Goal: Transaction & Acquisition: Purchase product/service

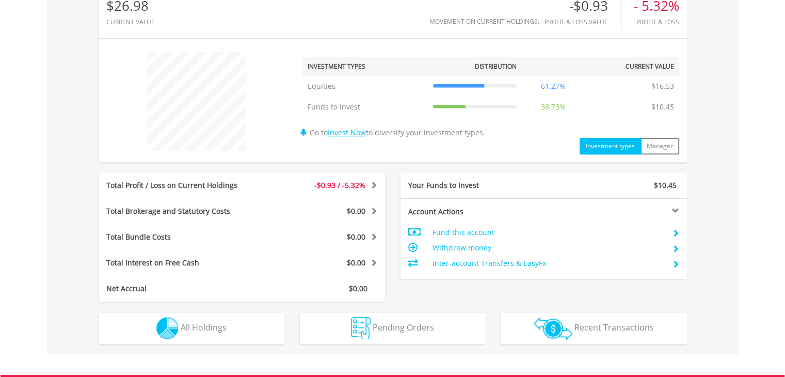
scroll to position [359, 0]
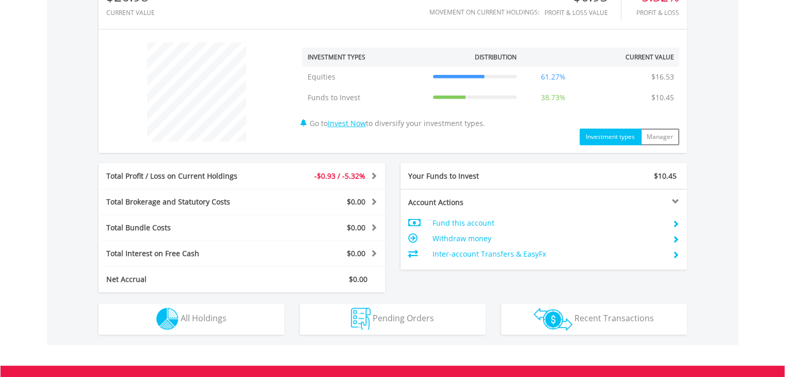
click at [371, 173] on span at bounding box center [372, 175] width 10 height 7
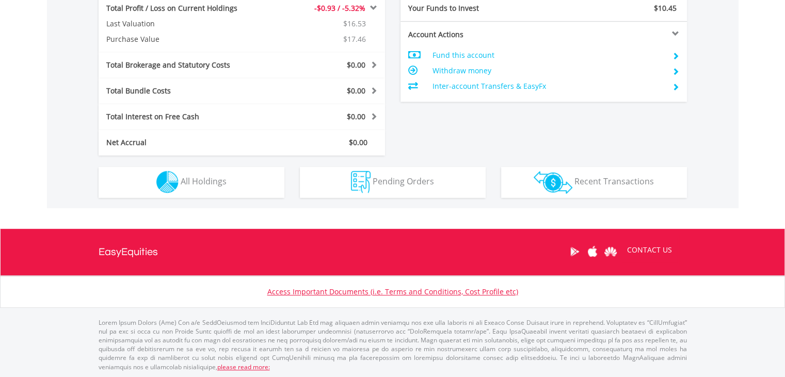
scroll to position [522, 0]
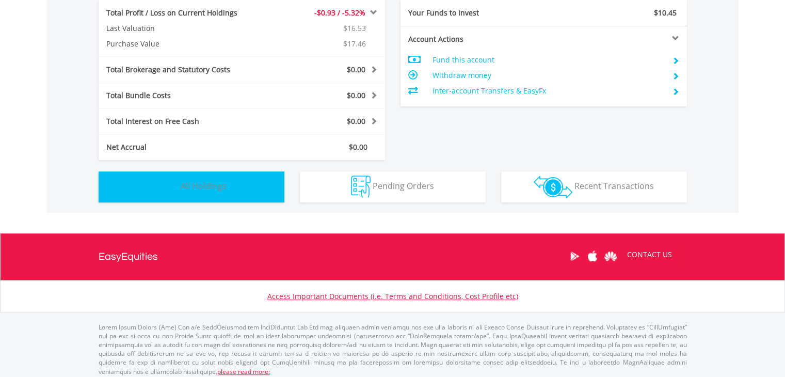
click at [237, 178] on button "Holdings All Holdings" at bounding box center [192, 186] width 186 height 31
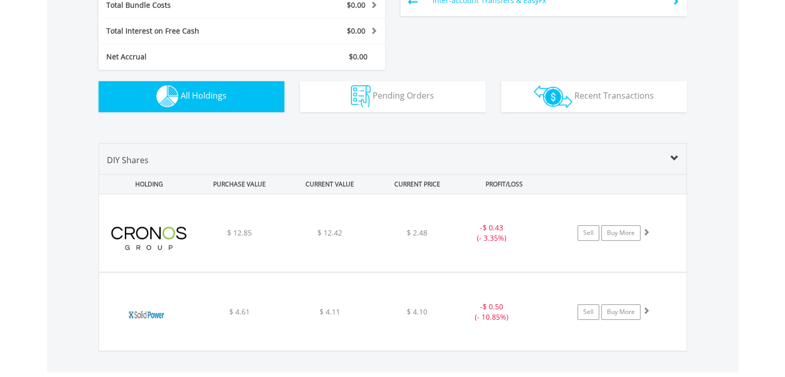
scroll to position [602, 0]
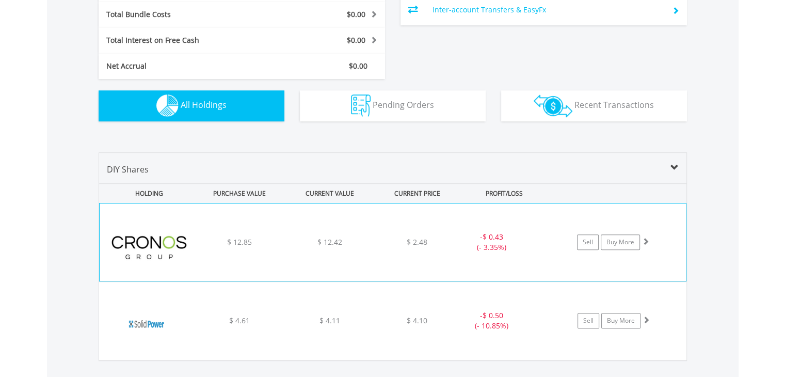
click at [172, 240] on img at bounding box center [149, 247] width 89 height 62
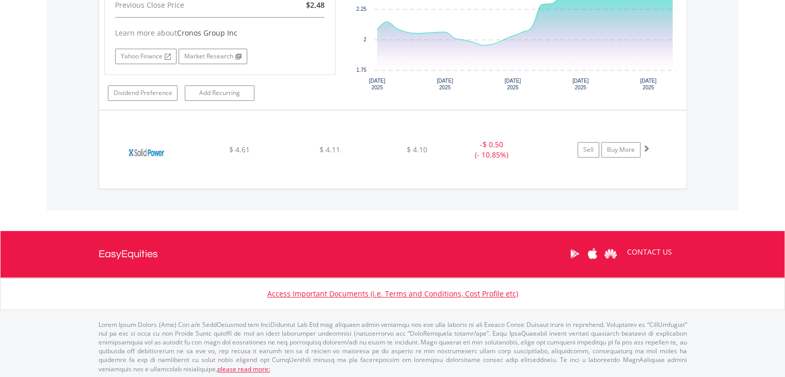
scroll to position [483, 0]
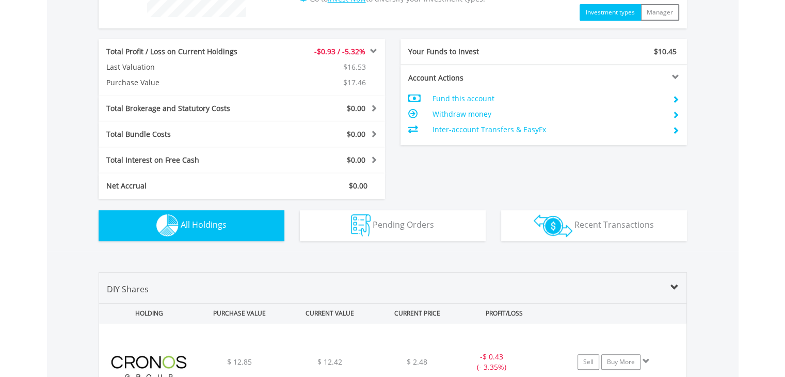
click at [671, 285] on span at bounding box center [674, 287] width 8 height 8
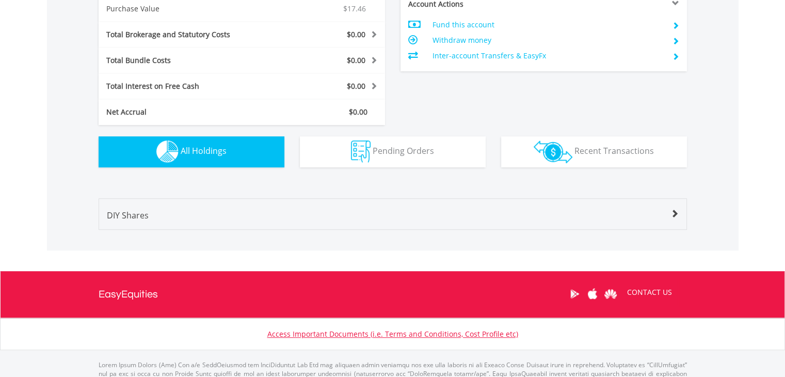
scroll to position [560, 0]
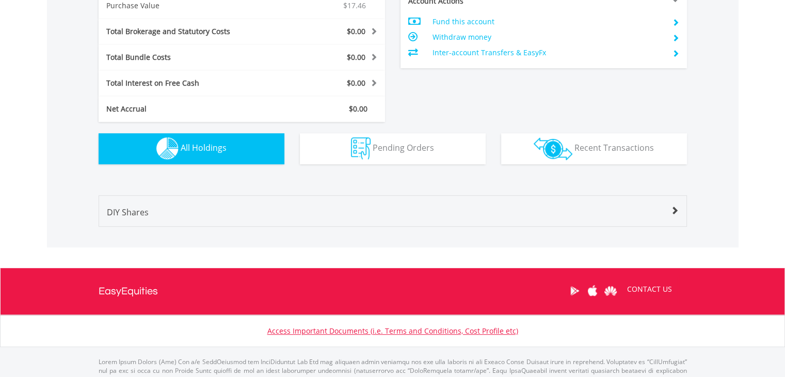
click at [677, 217] on div "DIY Shares" at bounding box center [392, 216] width 587 height 20
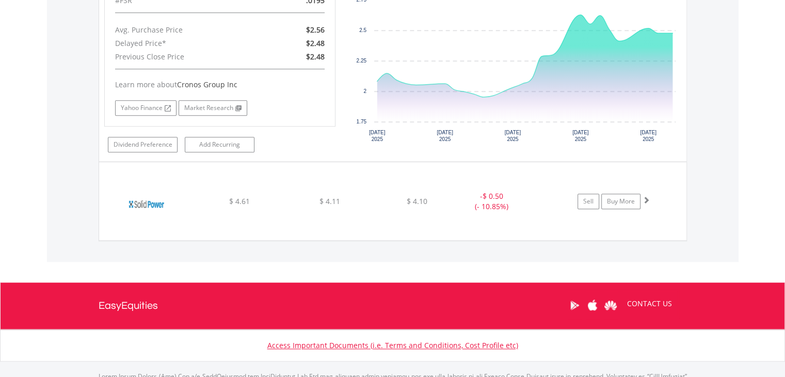
scroll to position [925, 0]
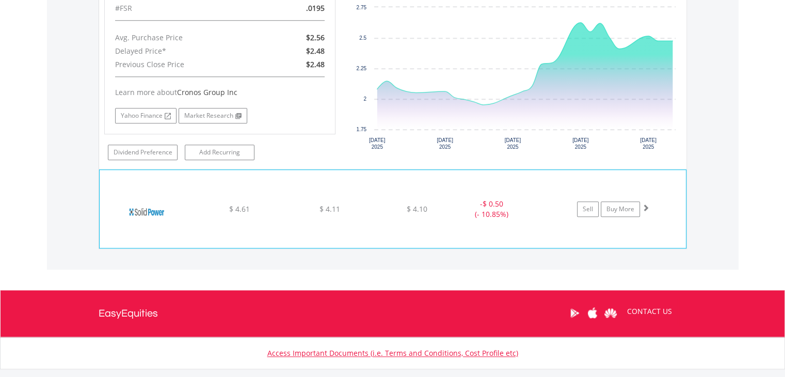
click at [135, 210] on img at bounding box center [149, 214] width 89 height 62
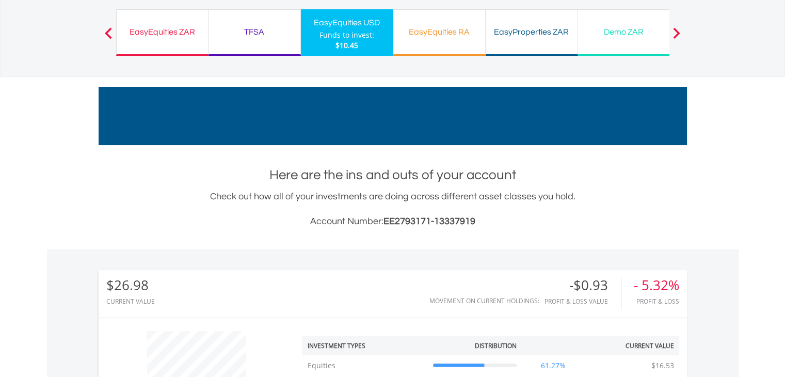
scroll to position [0, 0]
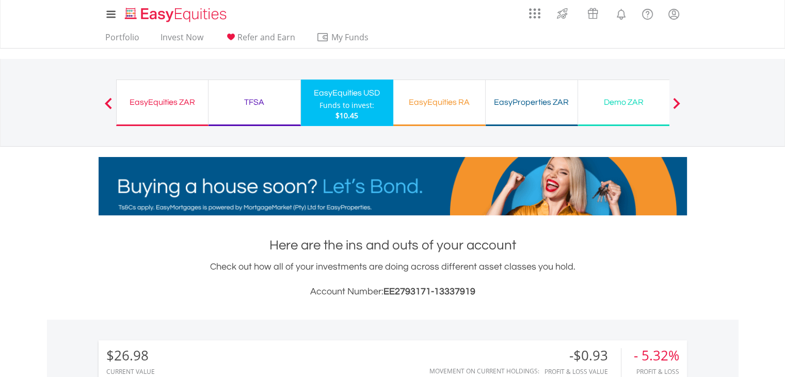
click at [268, 97] on div "TFSA" at bounding box center [254, 102] width 79 height 14
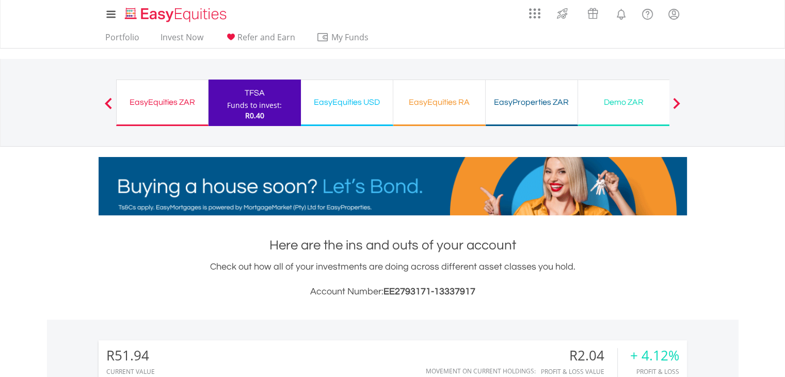
scroll to position [99, 196]
click at [320, 115] on div "EasyEquities USD Funds to invest: R0.40" at bounding box center [347, 102] width 92 height 46
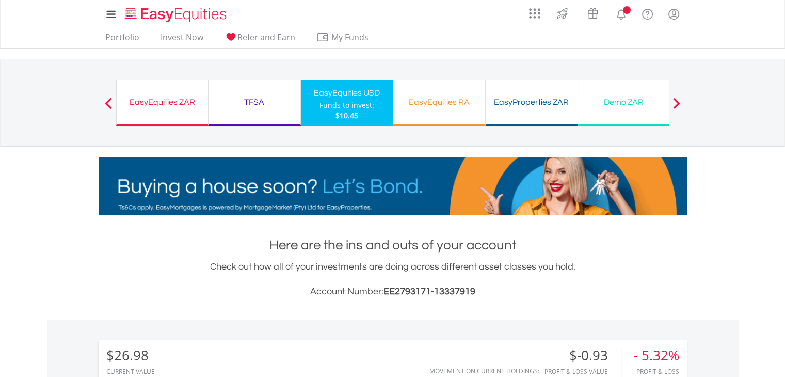
scroll to position [99, 196]
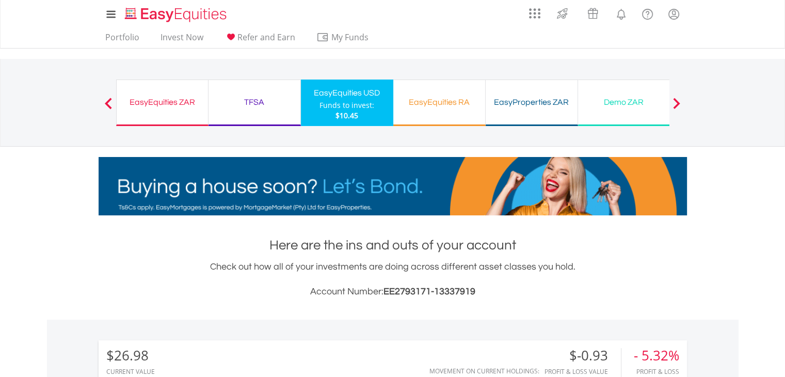
click at [180, 100] on div "EasyEquities ZAR" at bounding box center [162, 102] width 79 height 14
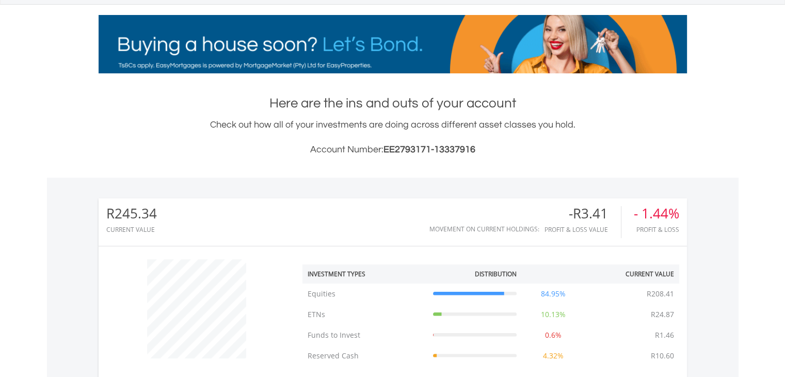
scroll to position [42, 0]
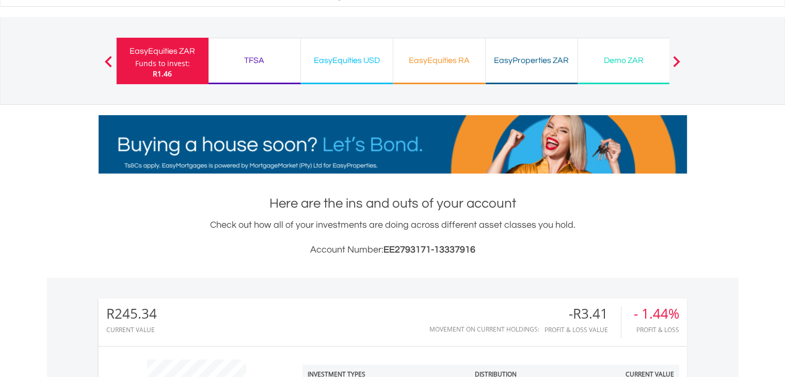
click at [373, 63] on div "EasyEquities USD" at bounding box center [346, 60] width 79 height 14
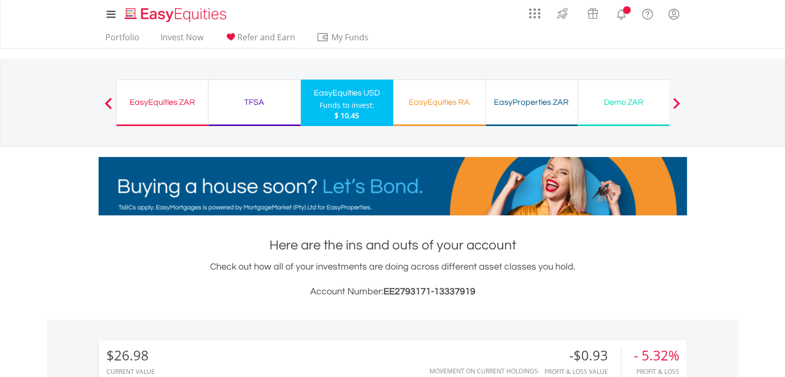
scroll to position [99, 196]
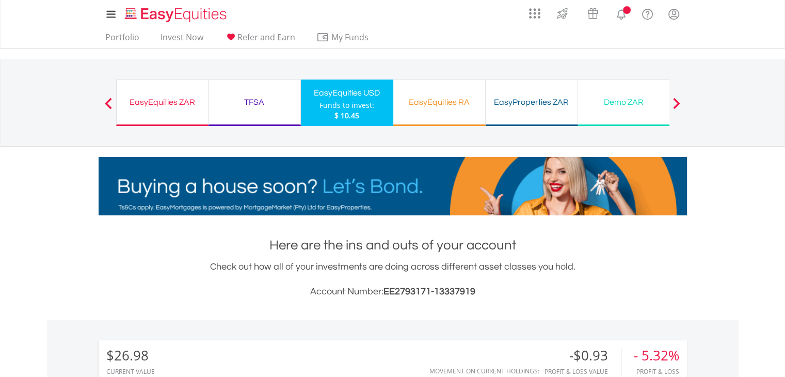
click at [152, 121] on div "EasyEquities ZAR Funds to invest: $ 10.45" at bounding box center [162, 102] width 92 height 46
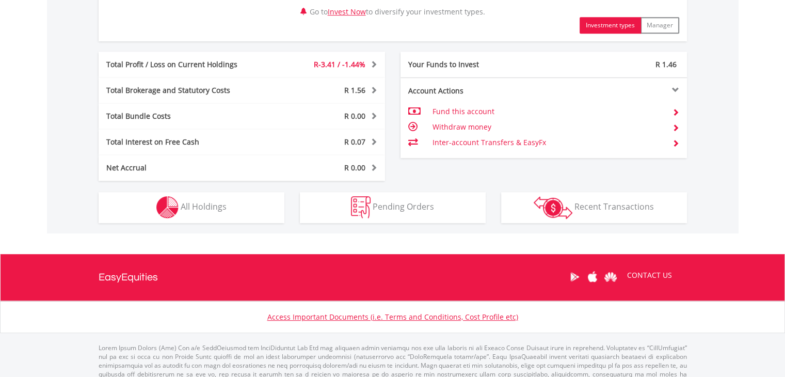
scroll to position [536, 0]
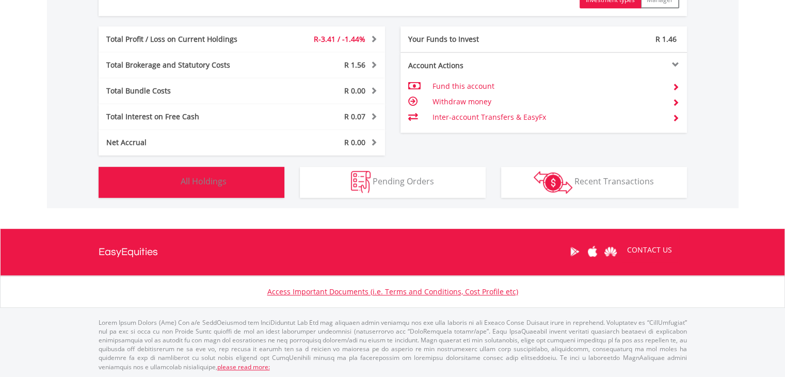
click at [176, 174] on img "button" at bounding box center [167, 182] width 22 height 22
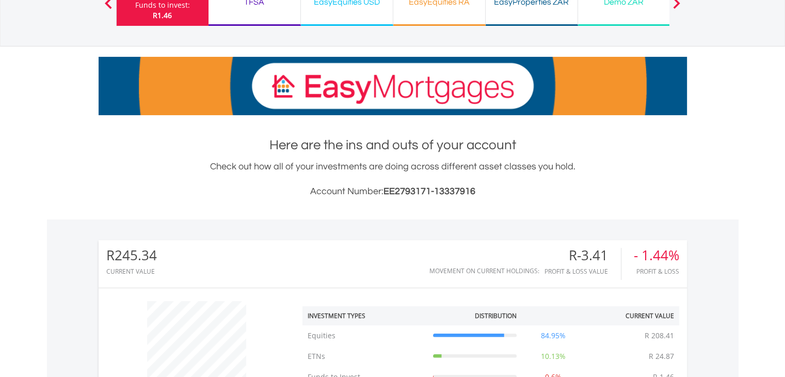
scroll to position [0, 0]
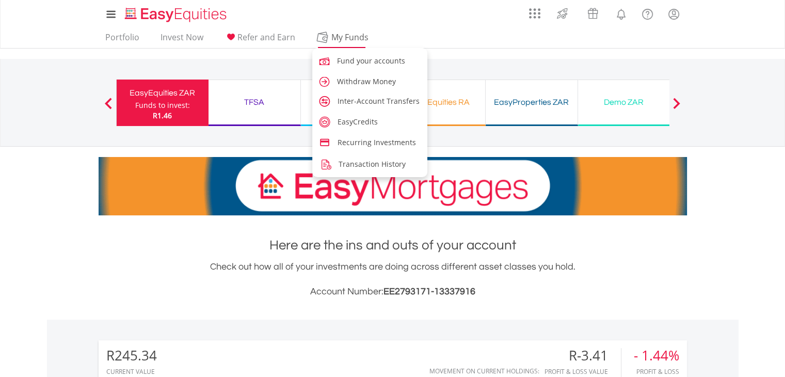
click at [356, 35] on span "My Funds" at bounding box center [350, 36] width 68 height 13
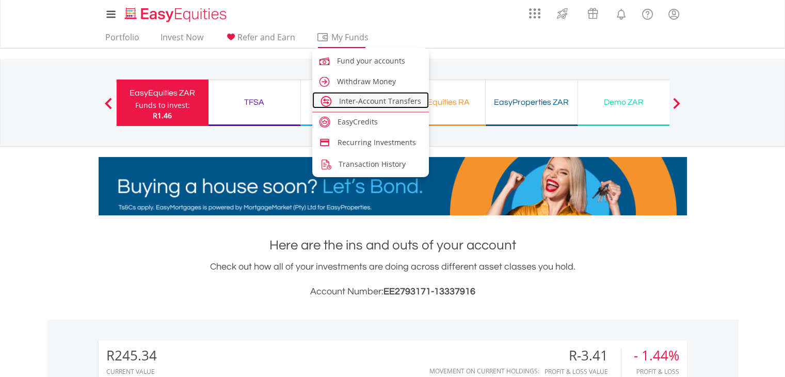
click at [356, 103] on span "Inter-Account Transfers" at bounding box center [380, 101] width 82 height 10
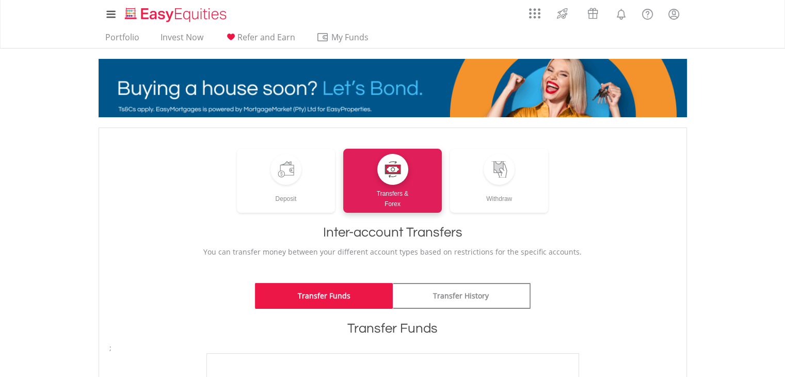
click at [361, 300] on link "Transfer Funds" at bounding box center [324, 296] width 138 height 26
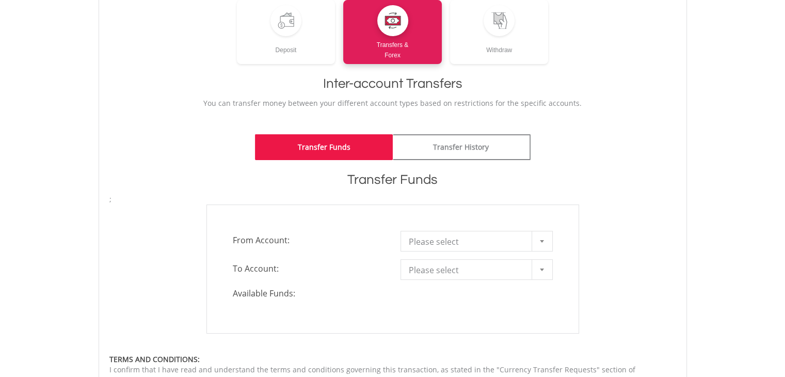
scroll to position [180, 0]
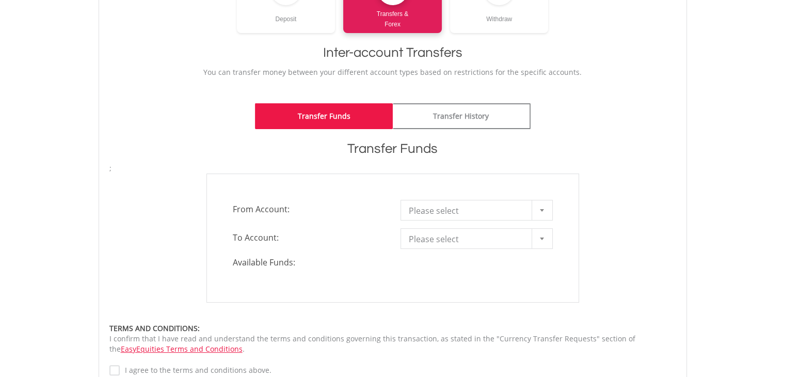
click at [541, 211] on div at bounding box center [541, 210] width 21 height 20
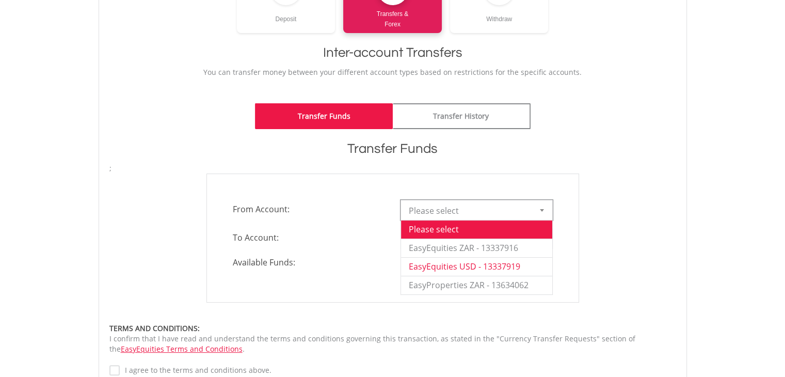
click at [517, 266] on li "EasyEquities USD - 13337919" at bounding box center [476, 266] width 151 height 19
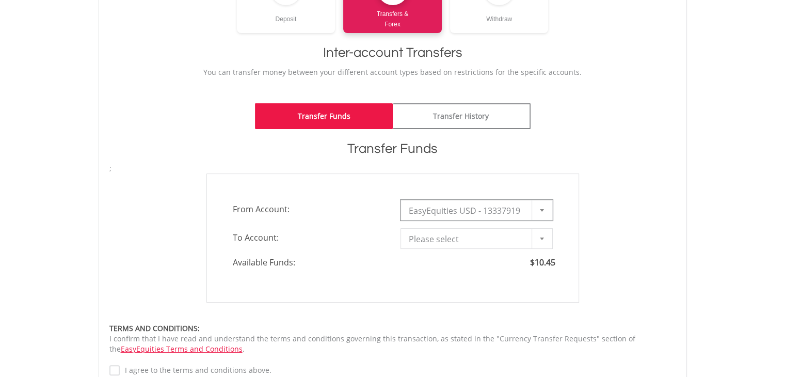
click at [546, 230] on div at bounding box center [541, 239] width 21 height 20
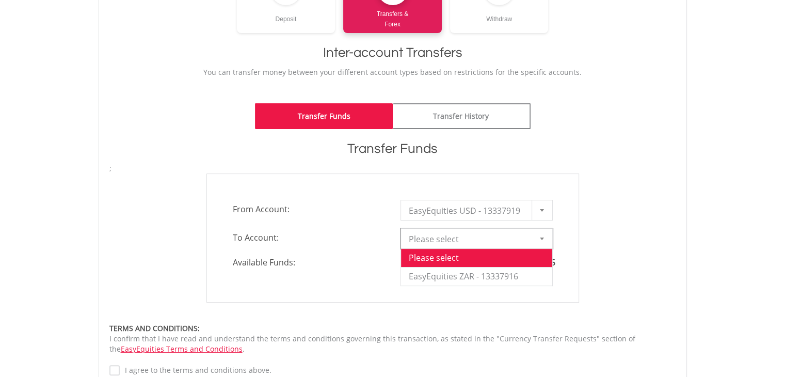
click at [545, 236] on div at bounding box center [541, 239] width 21 height 20
click at [543, 239] on div at bounding box center [541, 239] width 21 height 20
click at [494, 278] on li "EasyEquities ZAR - 13337916" at bounding box center [476, 276] width 151 height 19
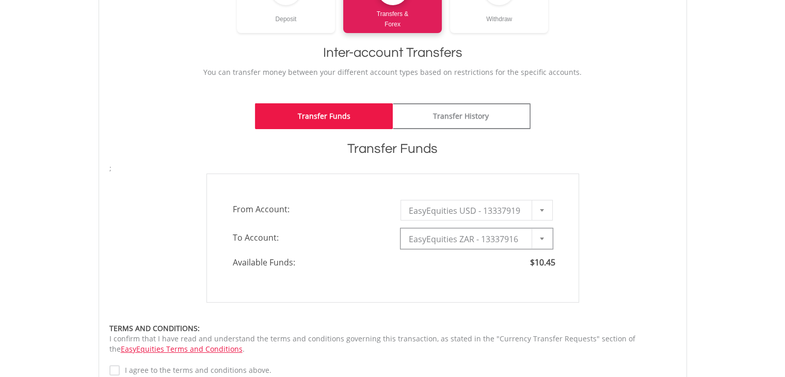
type input "*"
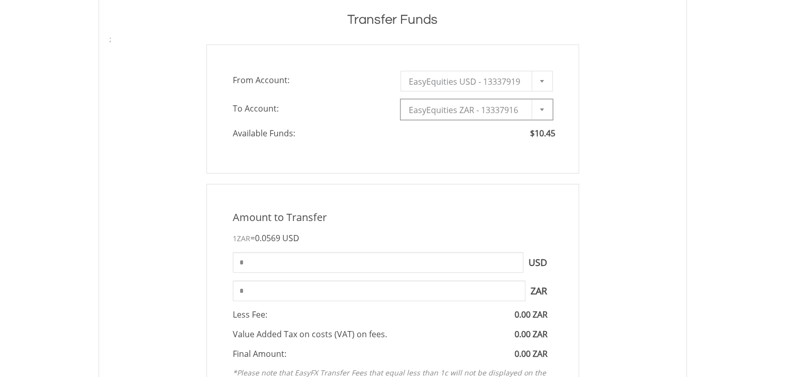
scroll to position [360, 0]
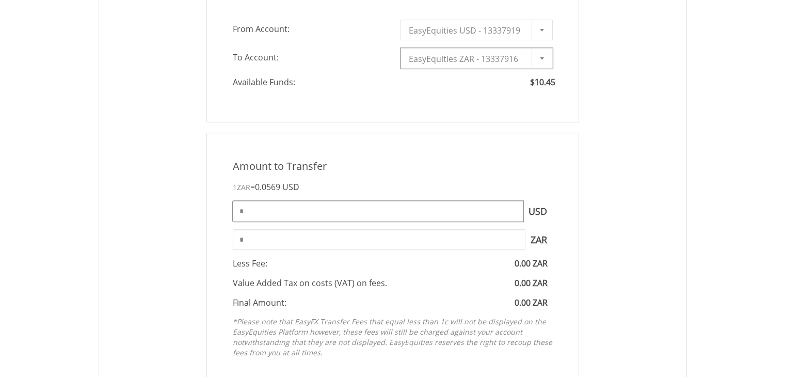
click at [426, 211] on input "*" at bounding box center [378, 211] width 290 height 21
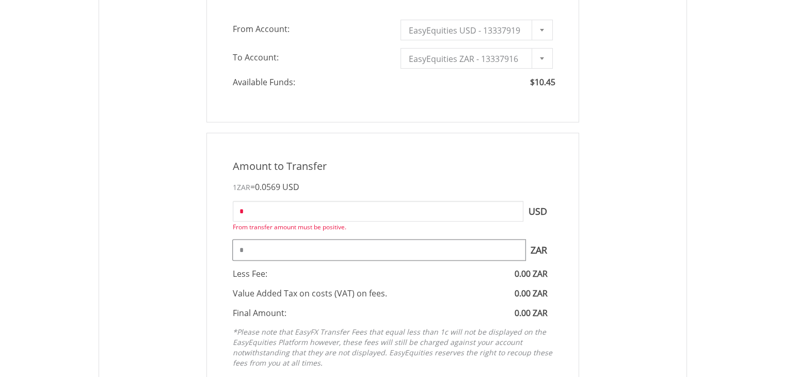
click at [423, 240] on input "*" at bounding box center [379, 249] width 292 height 21
click at [351, 247] on input "*" at bounding box center [379, 249] width 292 height 21
type input "*"
type input "**"
type input "****"
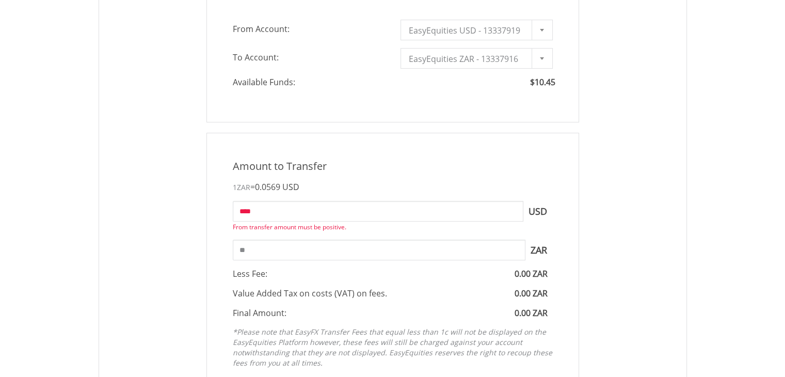
click at [194, 271] on div "Amount to Transfer 1 ZAR = 0.0569 USD **** USD From transfer amount must be pos…" at bounding box center [393, 266] width 582 height 267
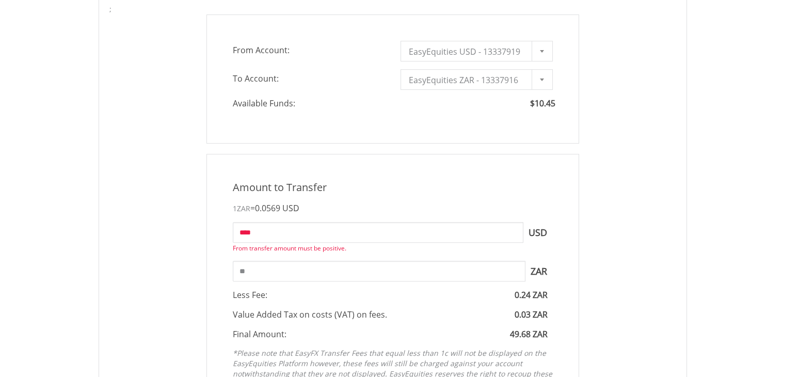
scroll to position [328, 0]
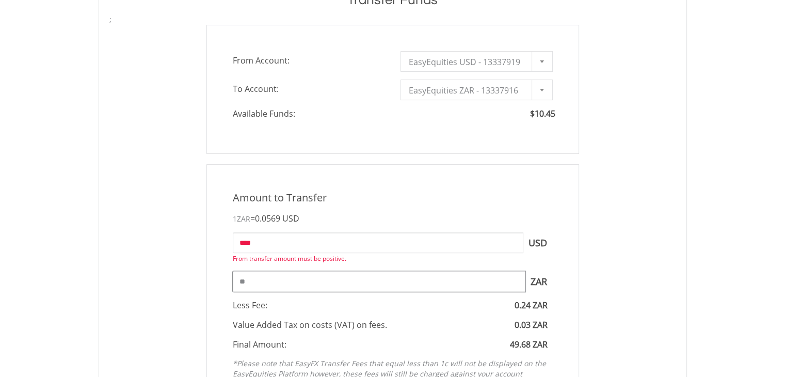
drag, startPoint x: 251, startPoint y: 282, endPoint x: 233, endPoint y: 280, distance: 17.7
click at [233, 280] on input "**" at bounding box center [379, 281] width 292 height 21
type input "**"
type input "****"
click at [393, 299] on div "Less Fee: 0.24 ZAR" at bounding box center [392, 305] width 335 height 12
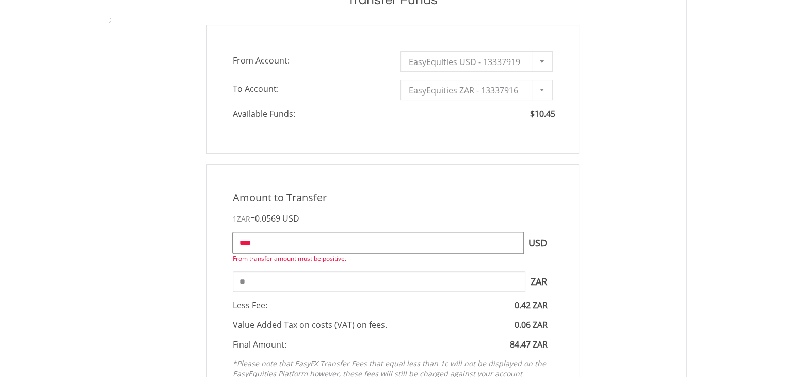
click at [266, 241] on input "****" at bounding box center [378, 242] width 290 height 21
click at [251, 279] on input "**" at bounding box center [379, 281] width 292 height 21
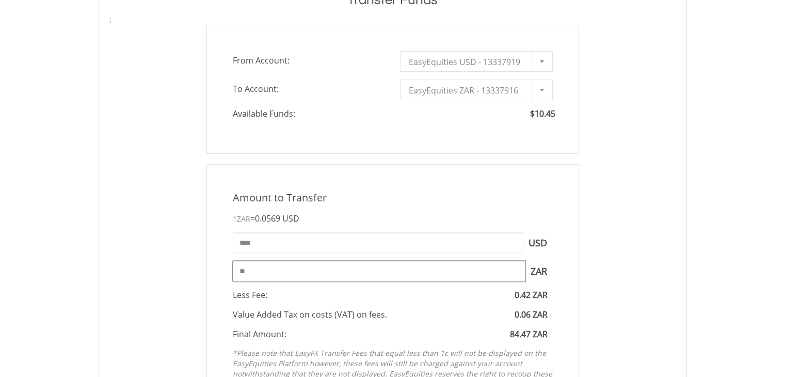
drag, startPoint x: 251, startPoint y: 270, endPoint x: 240, endPoint y: 269, distance: 10.9
click at [240, 269] on input "**" at bounding box center [379, 270] width 292 height 21
click at [318, 289] on div "Less Fee: 0.42 ZAR" at bounding box center [392, 295] width 335 height 12
click at [297, 271] on input "**" at bounding box center [379, 270] width 292 height 21
type input "*"
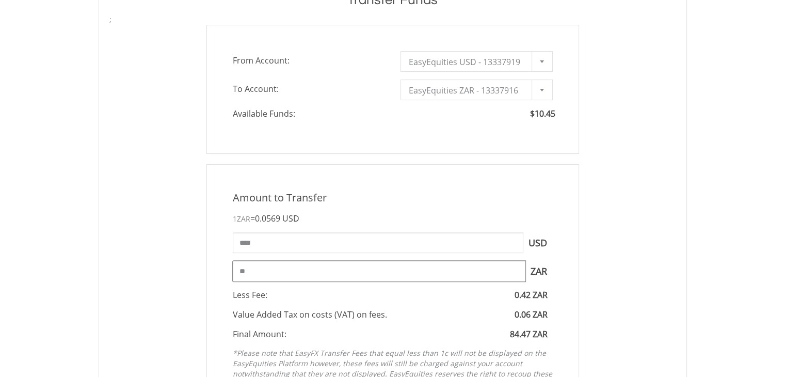
type input "*"
type input "**"
type input "****"
click at [342, 294] on div "Less Fee: 0.39 ZAR" at bounding box center [392, 295] width 335 height 12
click at [335, 267] on input "**" at bounding box center [379, 270] width 292 height 21
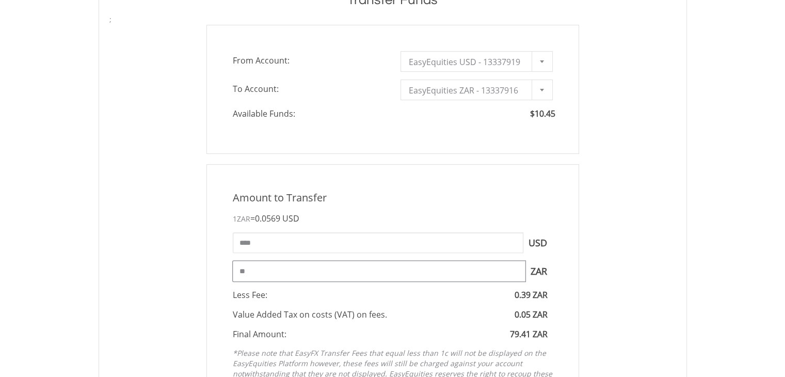
type input "*"
type input "**"
type input "****"
click at [431, 289] on div "Less Fee: 0.44 ZAR" at bounding box center [392, 295] width 335 height 12
click at [281, 273] on input "**" at bounding box center [379, 270] width 292 height 21
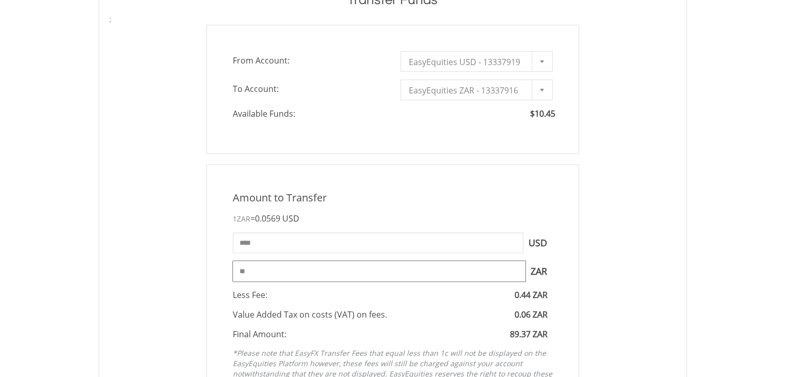
type input "*"
type input "***"
type input "****"
click at [366, 302] on div "Amount to Transfer 1 ZAR = 0.0569 USD **** USD You can transfer funds into your…" at bounding box center [392, 292] width 372 height 256
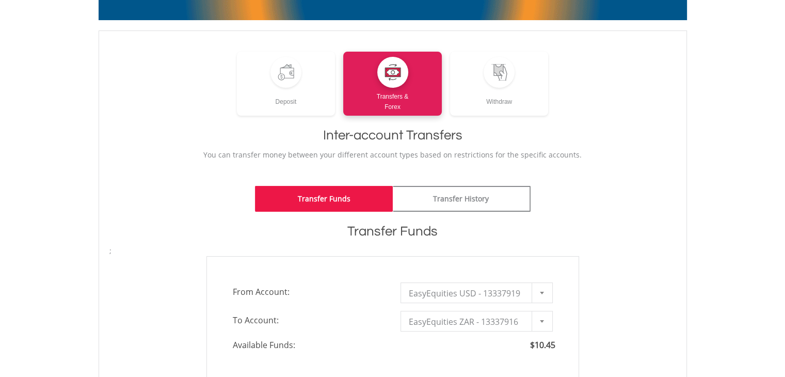
scroll to position [0, 0]
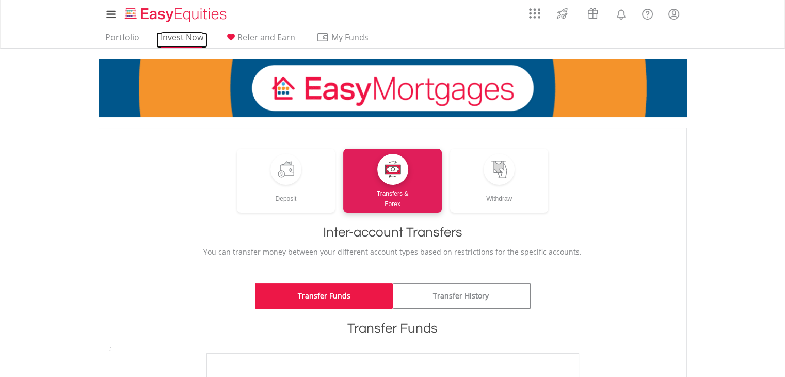
click at [188, 34] on link "Invest Now" at bounding box center [181, 40] width 51 height 16
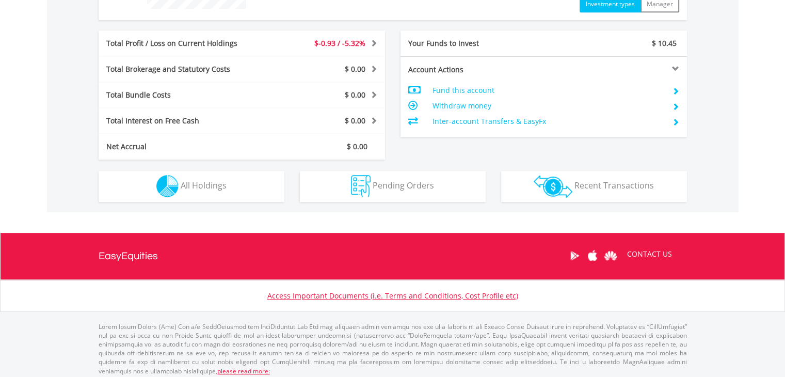
scroll to position [495, 0]
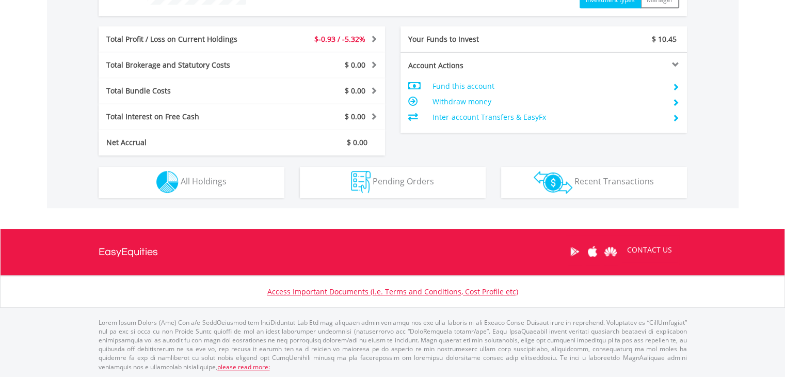
drag, startPoint x: 789, startPoint y: 96, endPoint x: 774, endPoint y: 312, distance: 216.7
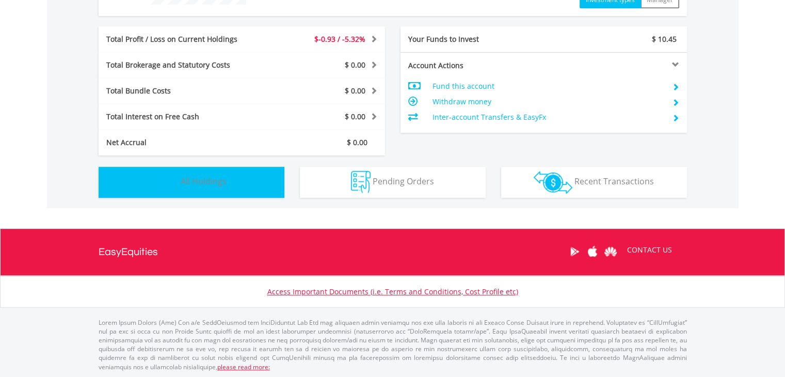
click at [257, 172] on button "Holdings All Holdings" at bounding box center [192, 182] width 186 height 31
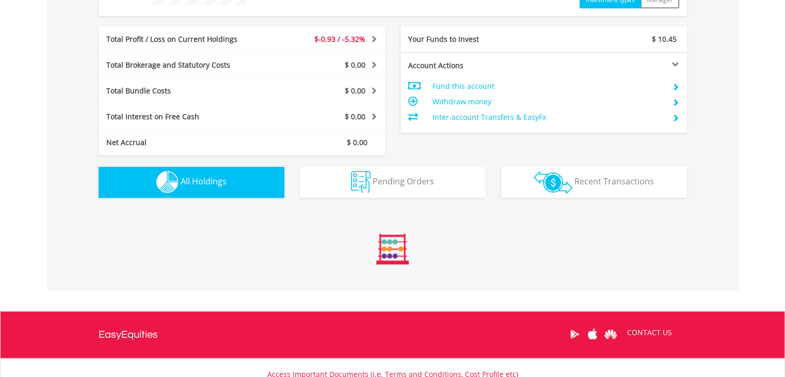
scroll to position [723, 0]
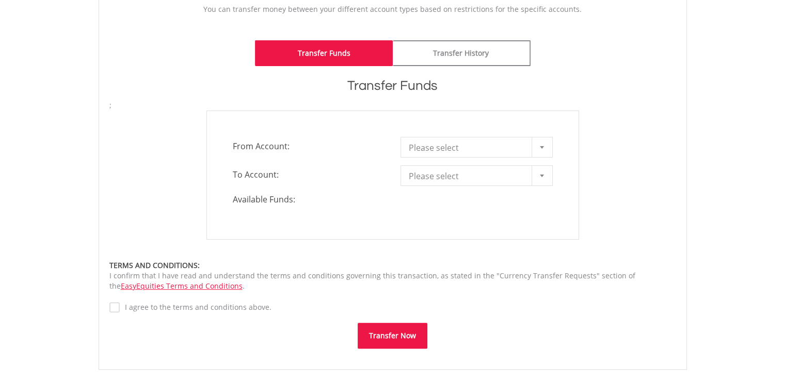
scroll to position [271, 0]
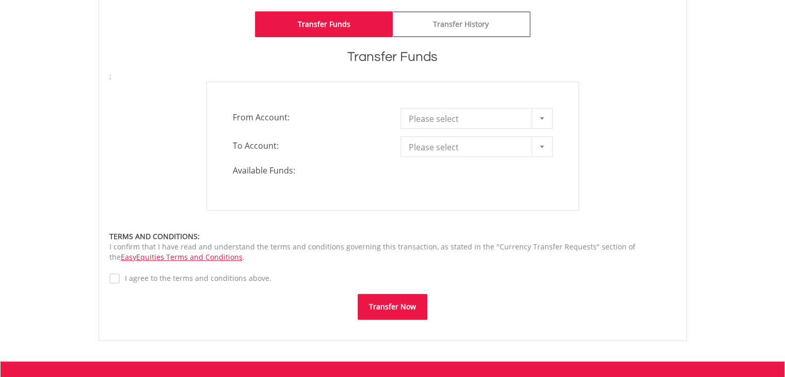
click at [539, 119] on div at bounding box center [541, 118] width 21 height 20
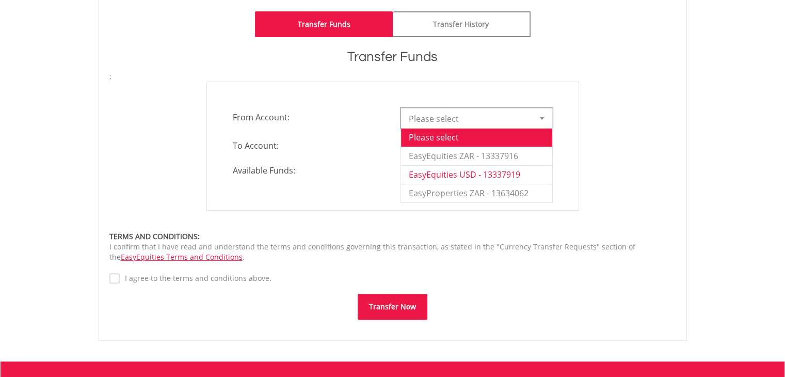
click at [519, 176] on li "EasyEquities USD - 13337919" at bounding box center [476, 174] width 151 height 19
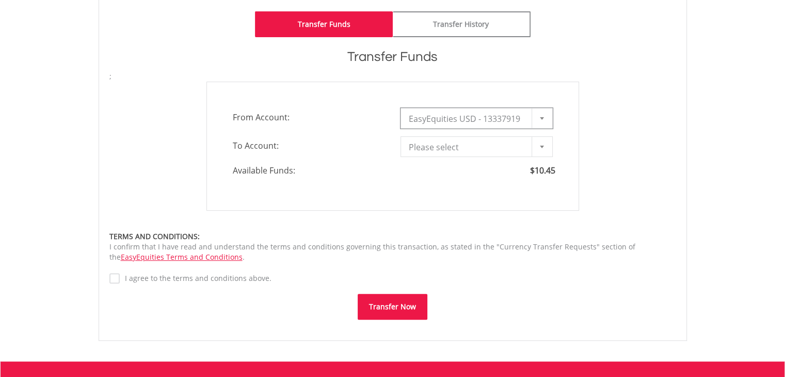
click at [539, 147] on div at bounding box center [541, 147] width 21 height 20
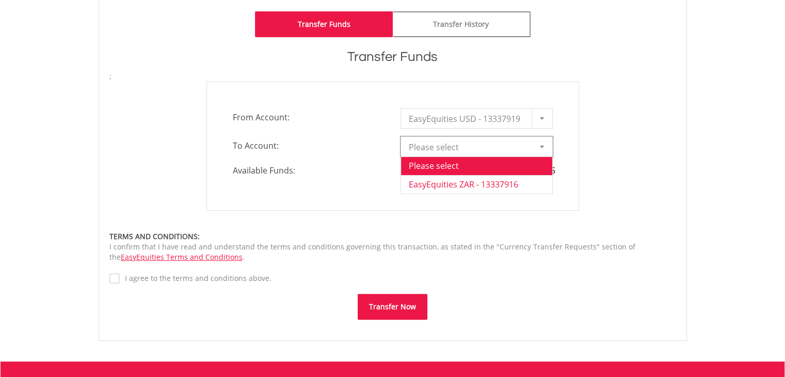
drag, startPoint x: 519, startPoint y: 186, endPoint x: 518, endPoint y: 181, distance: 5.4
click at [518, 186] on li "EasyEquities ZAR - 13337916" at bounding box center [476, 184] width 151 height 19
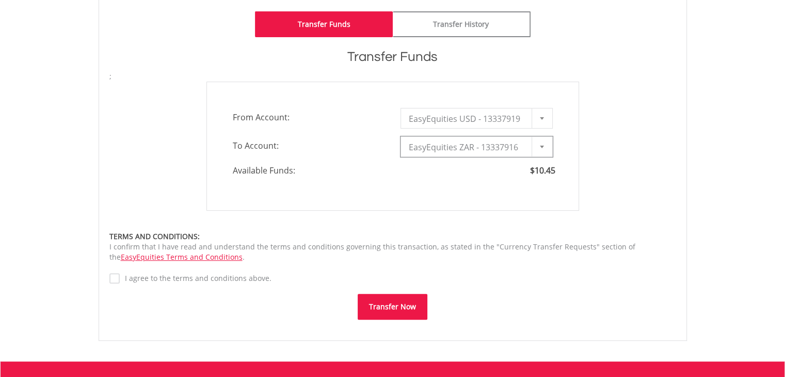
type input "*"
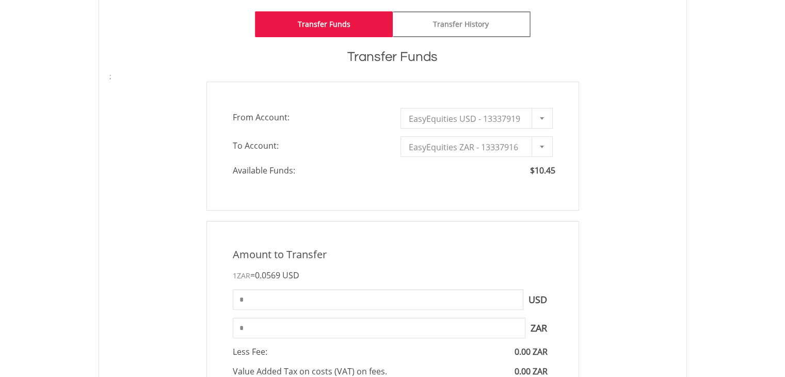
drag, startPoint x: 783, startPoint y: 158, endPoint x: 786, endPoint y: 186, distance: 28.0
click at [784, 213] on html "My Investments Invest Now New Listings Sell My Recurring Investments Pending Or…" at bounding box center [392, 329] width 785 height 1200
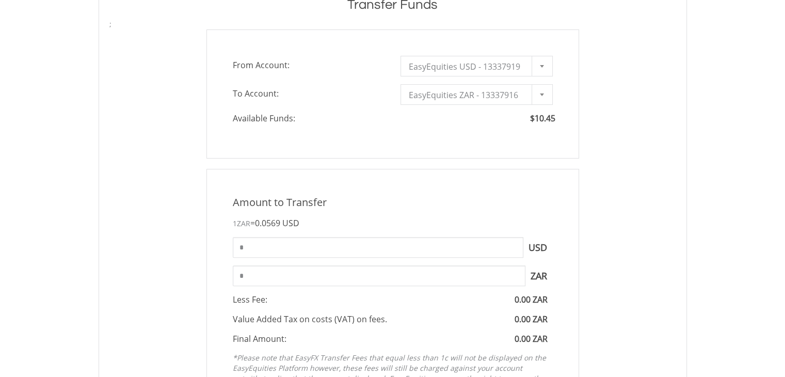
scroll to position [357, 0]
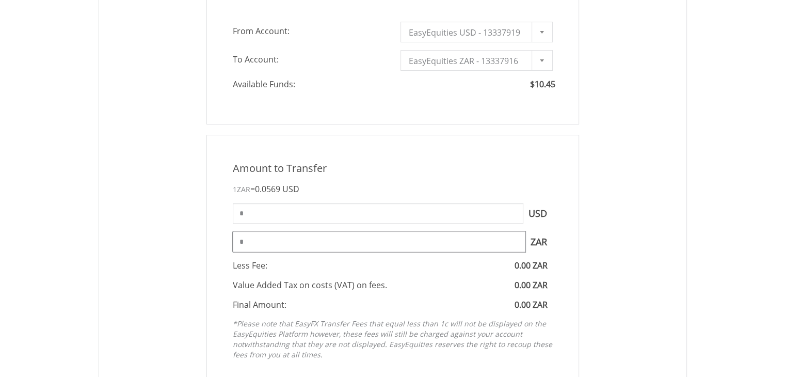
drag, startPoint x: 287, startPoint y: 242, endPoint x: 291, endPoint y: 238, distance: 5.5
click at [288, 242] on input "*" at bounding box center [379, 241] width 292 height 21
type input "*"
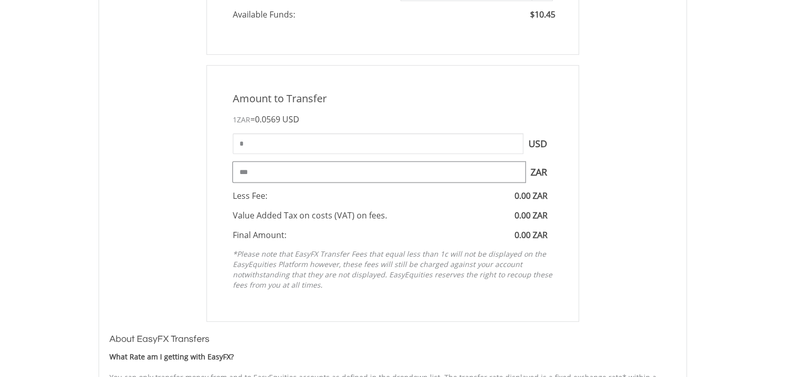
scroll to position [431, 0]
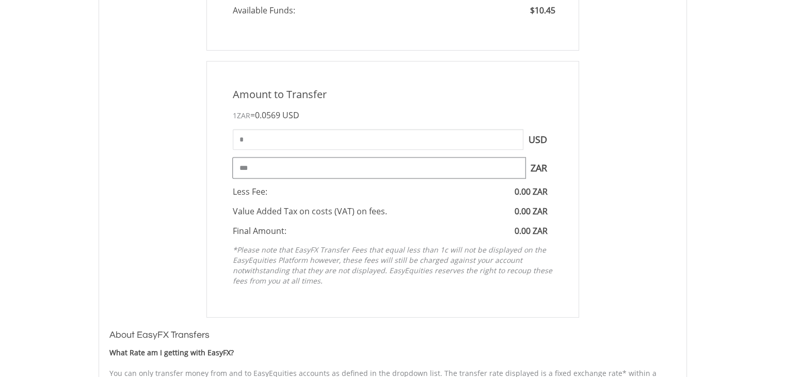
type input "***"
type input "****"
click at [451, 207] on div "Value Added Tax on costs (VAT) on fees. 0.07 ZAR" at bounding box center [392, 211] width 335 height 12
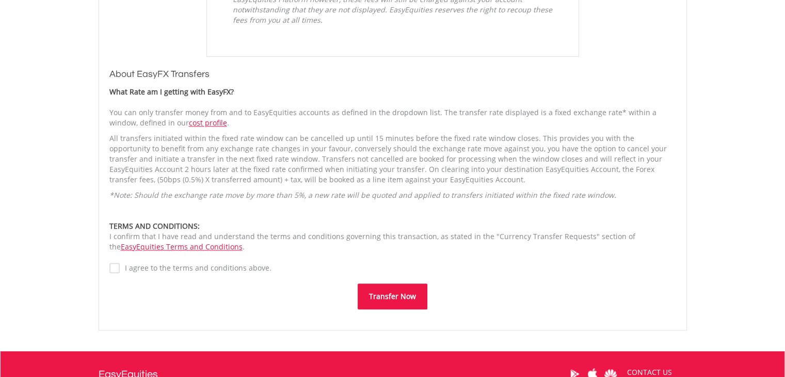
scroll to position [673, 0]
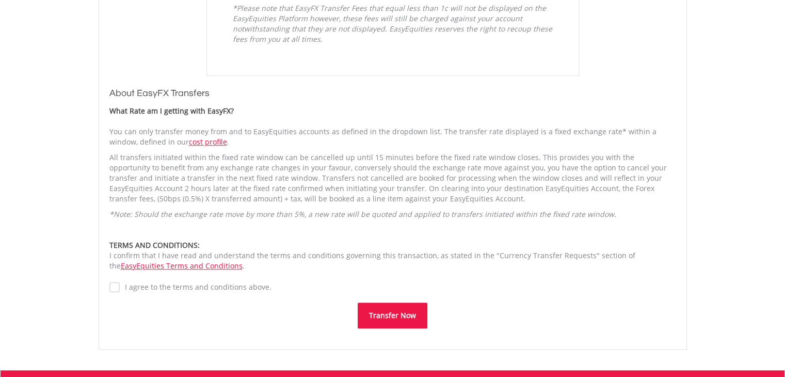
click at [404, 320] on button "Transfer Now" at bounding box center [392, 315] width 70 height 26
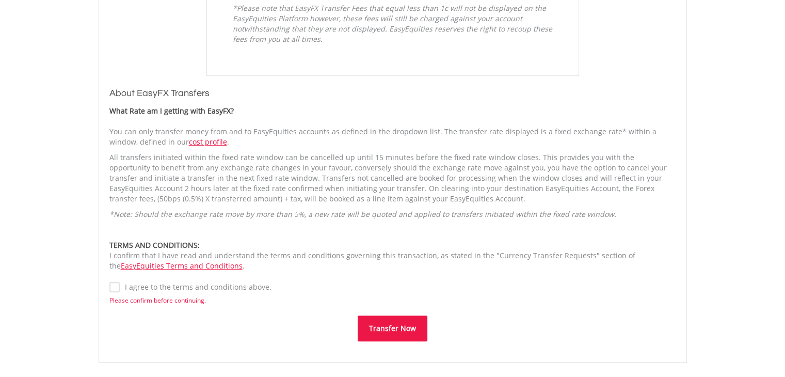
click at [398, 330] on button "Transfer Now" at bounding box center [392, 328] width 70 height 26
click at [392, 319] on button "Transfer Now" at bounding box center [392, 330] width 70 height 26
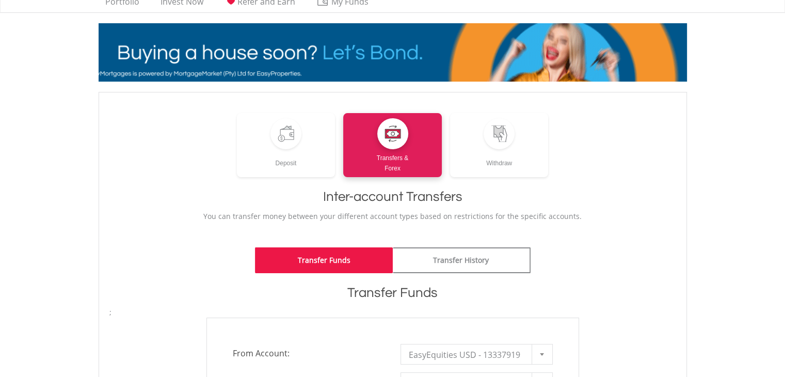
scroll to position [0, 0]
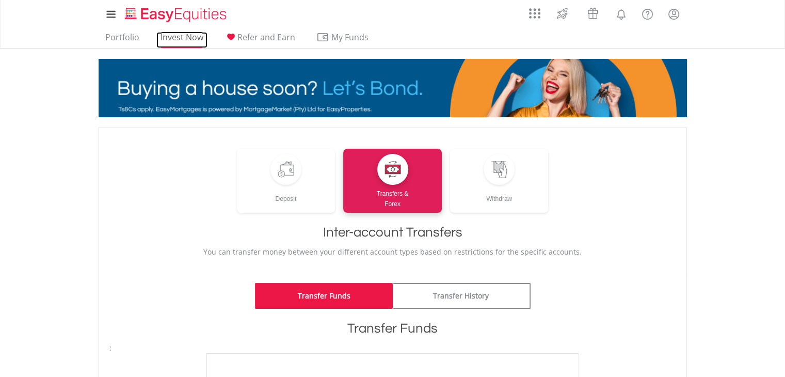
click at [171, 39] on link "Invest Now" at bounding box center [181, 40] width 51 height 16
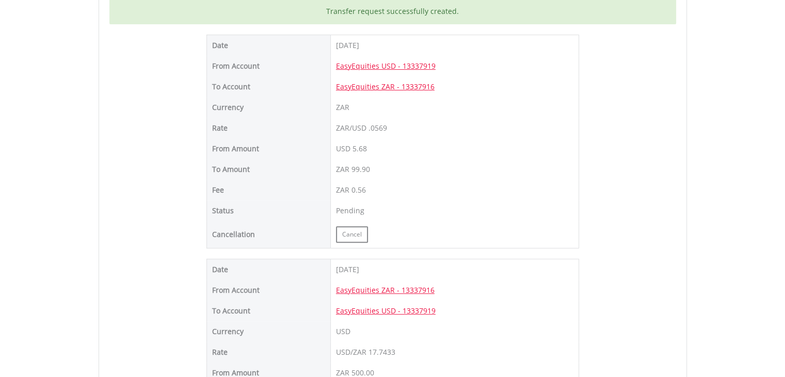
scroll to position [363, 0]
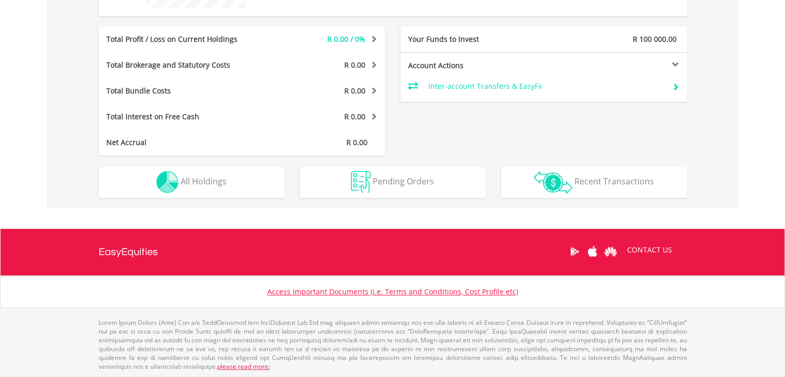
scroll to position [99, 196]
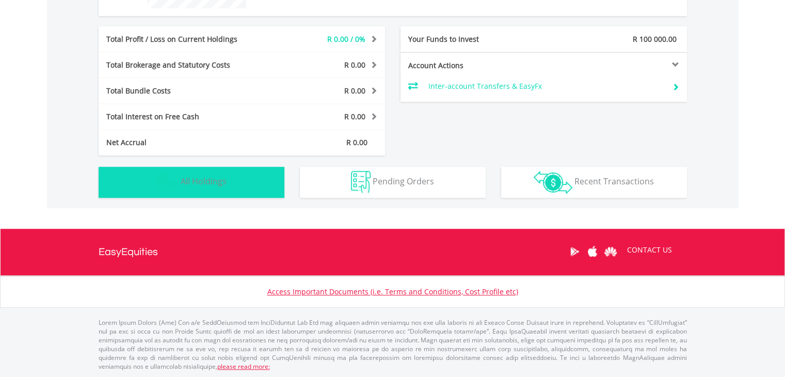
click at [256, 184] on button "Holdings All Holdings" at bounding box center [192, 182] width 186 height 31
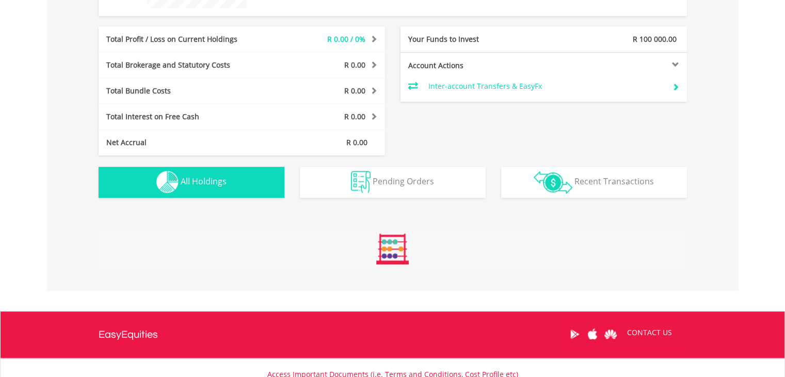
scroll to position [549, 0]
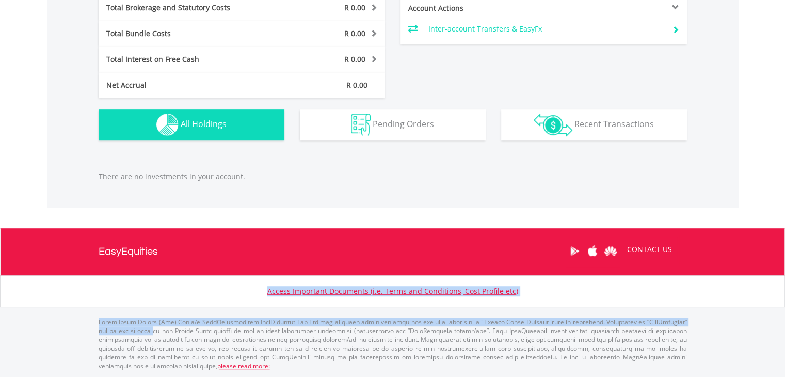
drag, startPoint x: 783, startPoint y: 308, endPoint x: 792, endPoint y: 223, distance: 85.6
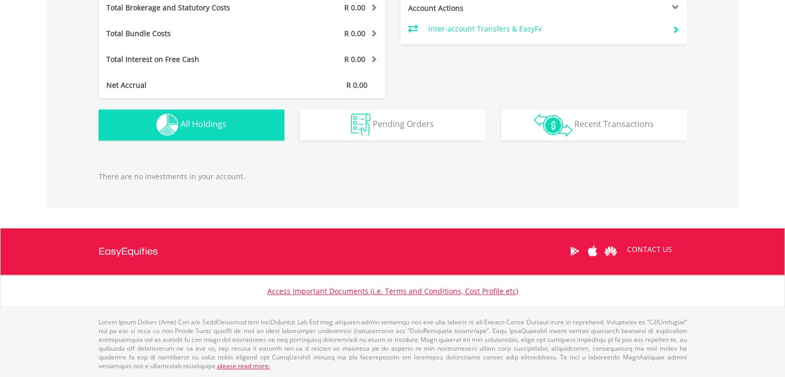
click at [587, 182] on div "There are no investments in your account." at bounding box center [393, 178] width 604 height 15
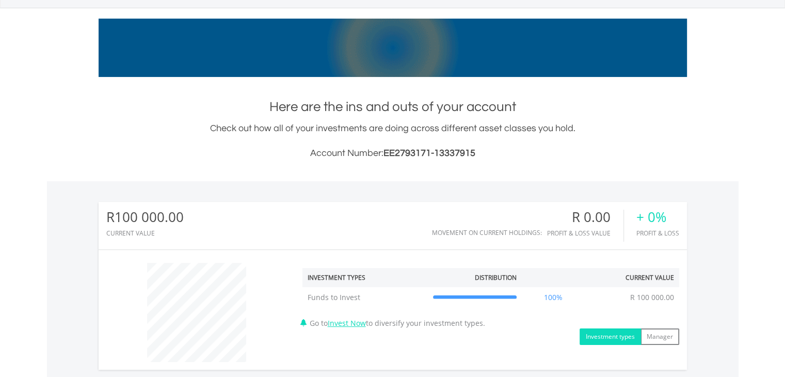
scroll to position [0, 0]
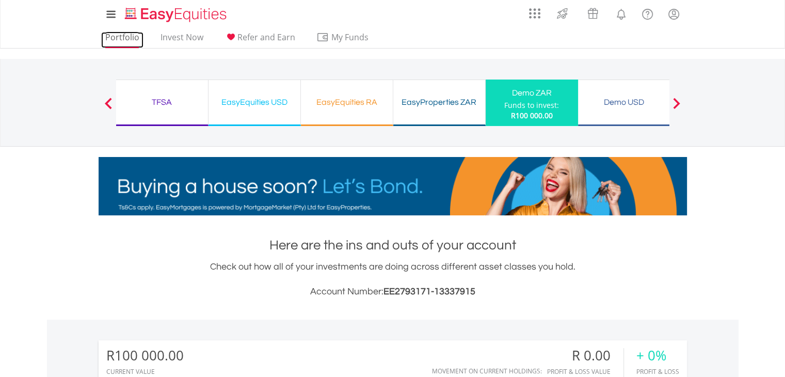
click at [128, 41] on link "Portfolio" at bounding box center [122, 40] width 42 height 16
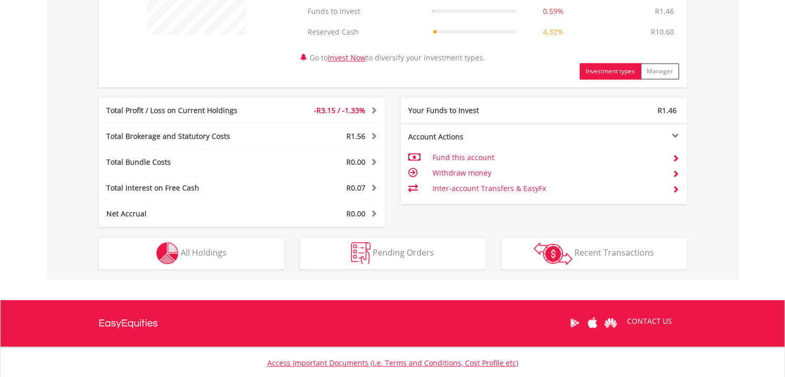
scroll to position [496, 0]
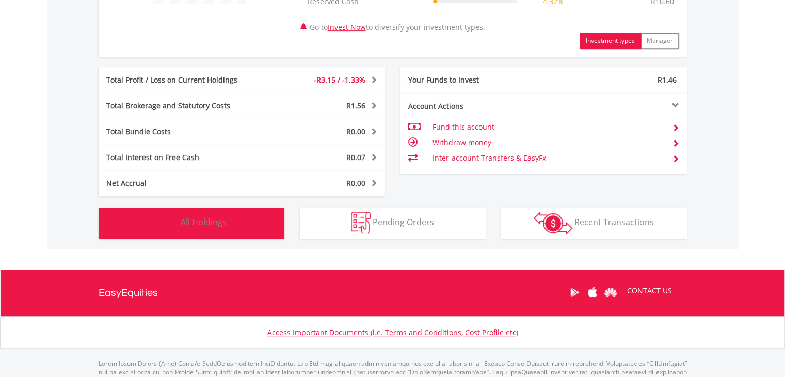
click at [183, 213] on button "Holdings All Holdings" at bounding box center [192, 222] width 186 height 31
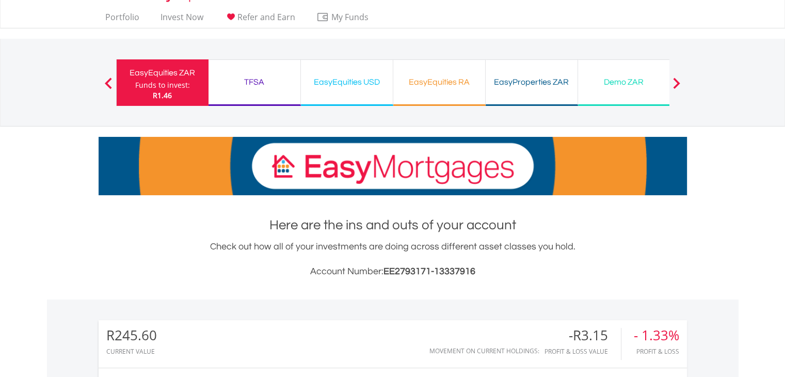
scroll to position [0, 0]
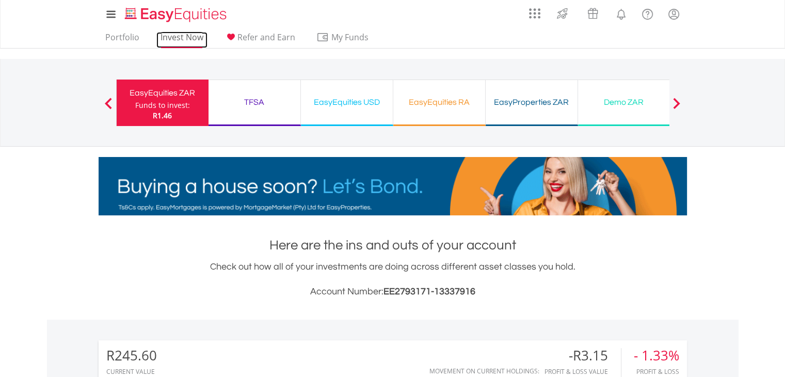
click at [184, 34] on link "Invest Now" at bounding box center [181, 40] width 51 height 16
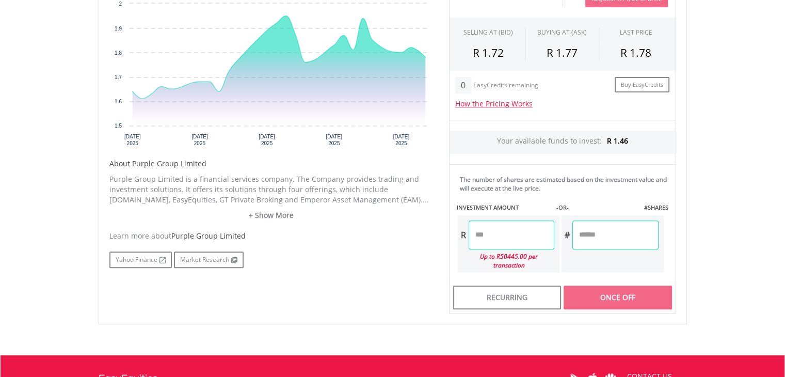
scroll to position [363, 0]
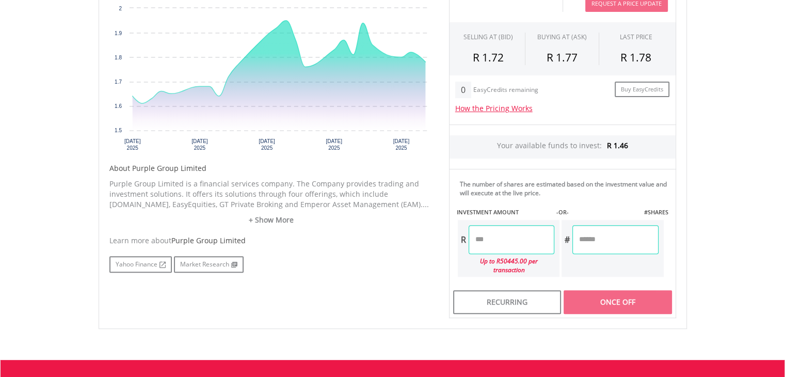
click at [504, 221] on div "R Up to R50445.00 per transaction" at bounding box center [509, 248] width 104 height 59
click at [506, 235] on input "number" at bounding box center [511, 239] width 86 height 29
click at [627, 271] on div "Last Updated Price: 15-min. Delay* Price Update Cost: 2 Credits Request A Price…" at bounding box center [562, 144] width 242 height 350
type input "*****"
type input "*******"
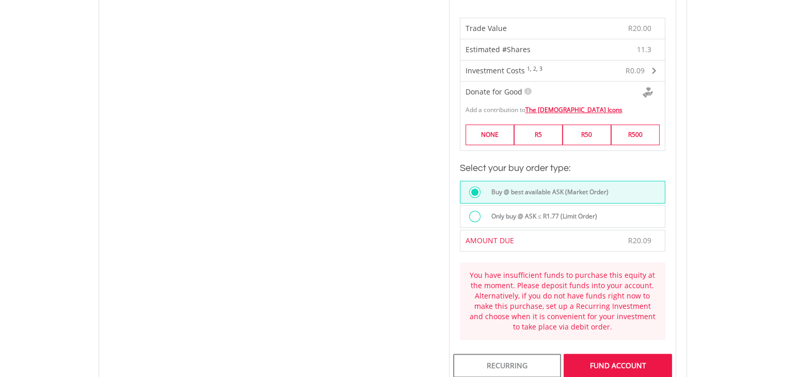
scroll to position [670, 0]
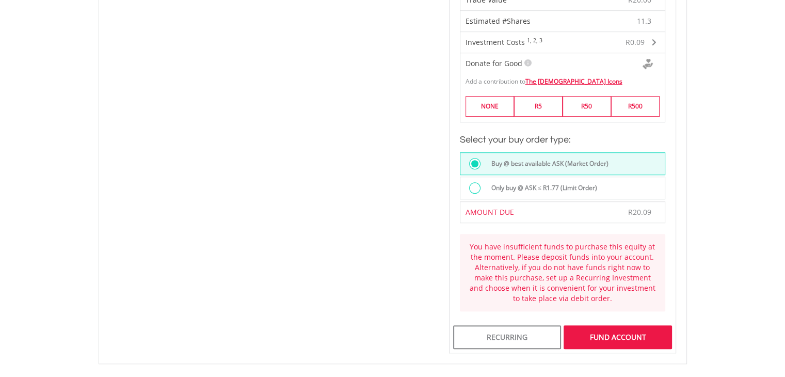
click at [477, 182] on div at bounding box center [474, 187] width 11 height 11
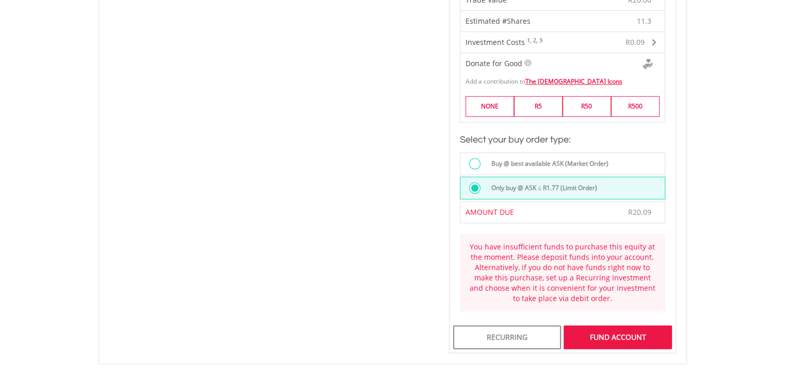
click at [471, 158] on div at bounding box center [474, 163] width 11 height 11
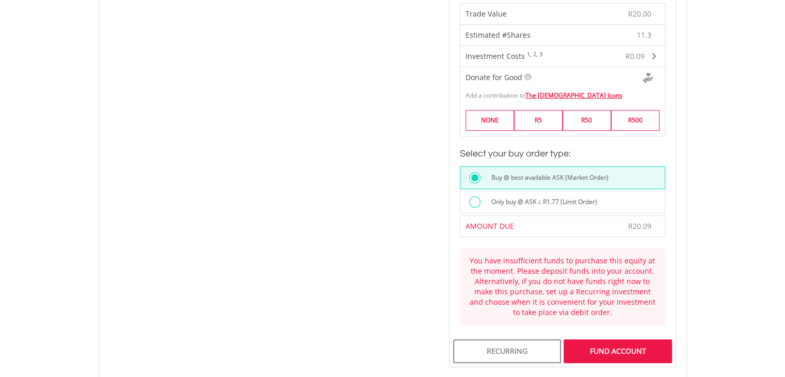
scroll to position [693, 0]
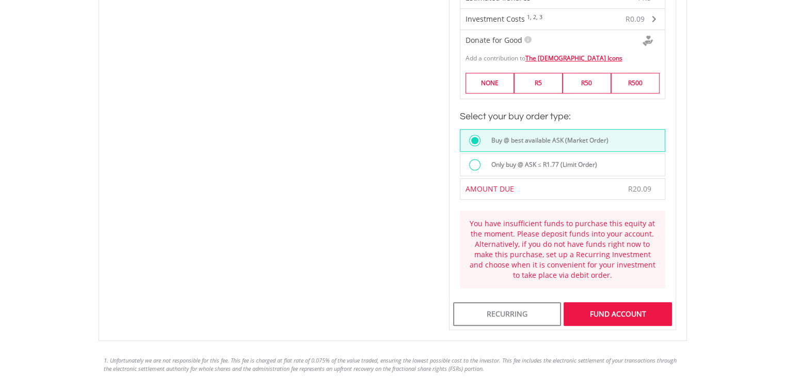
click at [600, 306] on div "FUND ACCOUNT" at bounding box center [617, 314] width 108 height 24
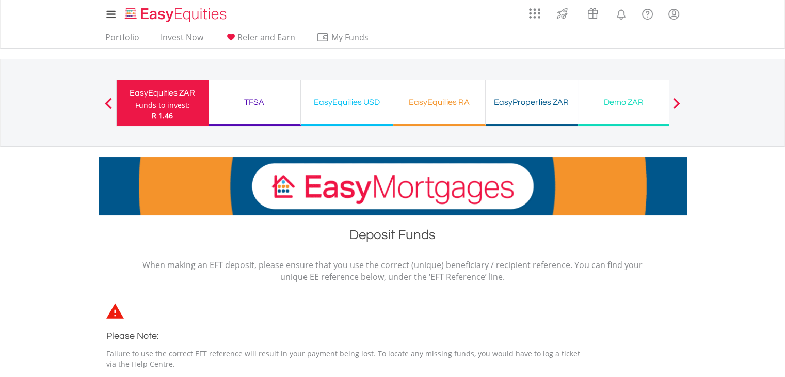
click at [108, 105] on button "Previous" at bounding box center [108, 108] width 21 height 10
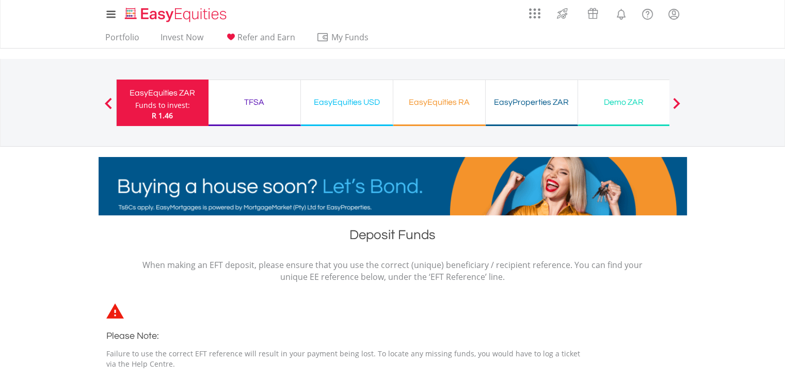
click at [107, 103] on button "Previous" at bounding box center [108, 108] width 21 height 10
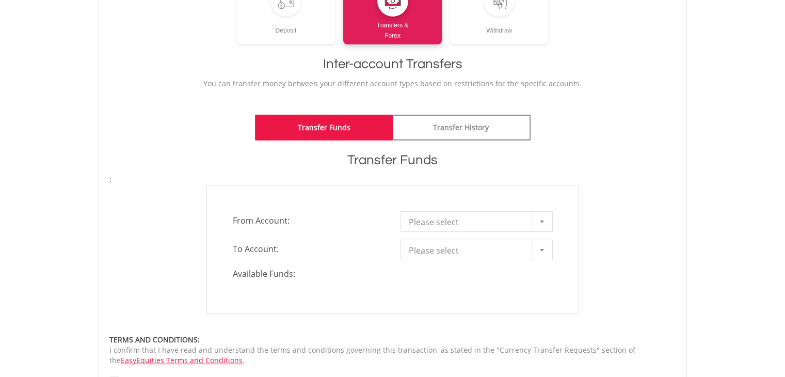
scroll to position [169, 0]
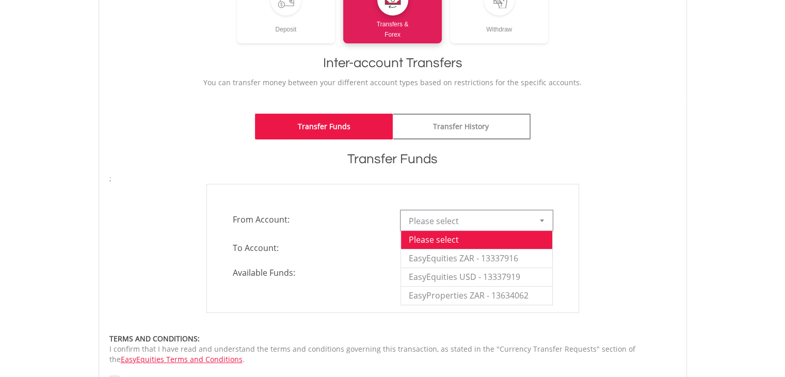
click at [547, 219] on div at bounding box center [541, 220] width 21 height 20
drag, startPoint x: 596, startPoint y: 236, endPoint x: 589, endPoint y: 242, distance: 9.9
click at [596, 236] on div "**********" at bounding box center [393, 248] width 582 height 129
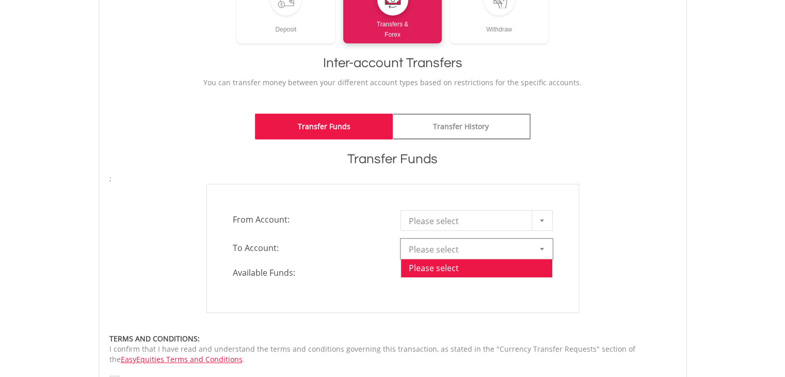
click at [538, 250] on div at bounding box center [541, 249] width 21 height 20
click at [540, 248] on b at bounding box center [542, 249] width 4 height 3
click at [541, 254] on div at bounding box center [541, 249] width 21 height 20
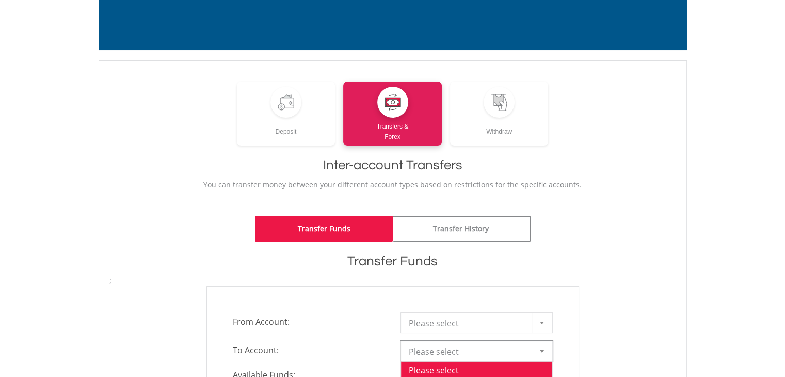
scroll to position [0, 0]
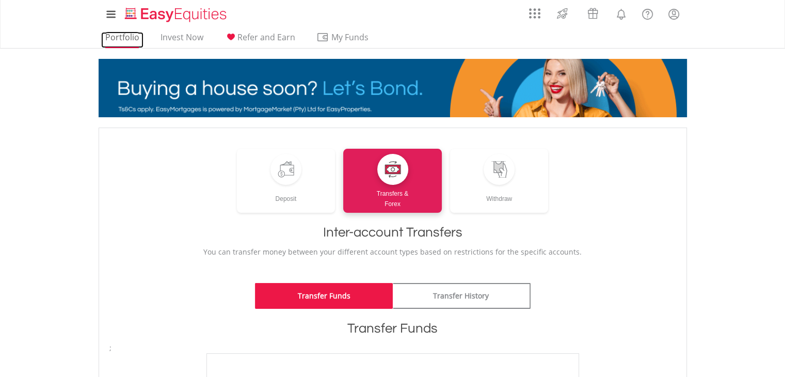
click at [118, 40] on link "Portfolio" at bounding box center [122, 40] width 42 height 16
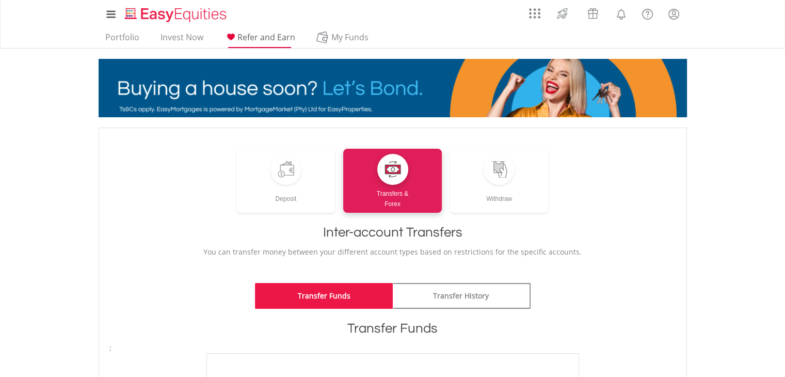
click at [270, 35] on span "Refer and Earn" at bounding box center [266, 36] width 58 height 11
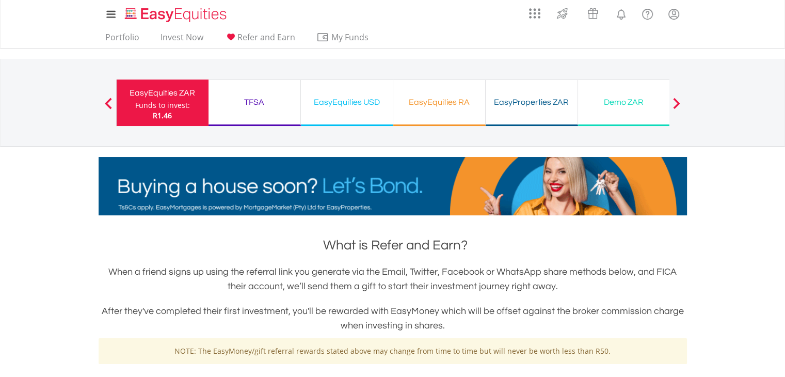
drag, startPoint x: 788, startPoint y: 73, endPoint x: 792, endPoint y: 148, distance: 75.4
click at [784, 148] on html "My Investments Invest Now New Listings Sell My Recurring Investments Pending Or…" at bounding box center [392, 383] width 785 height 767
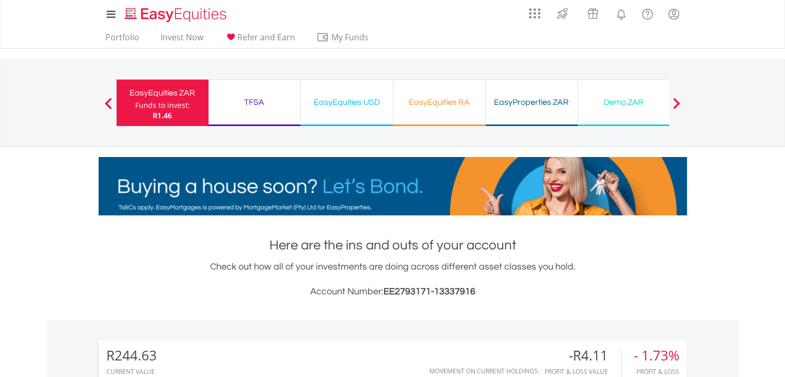
drag, startPoint x: 792, startPoint y: 83, endPoint x: 792, endPoint y: 50, distance: 33.0
